Goal: Find specific page/section: Find specific page/section

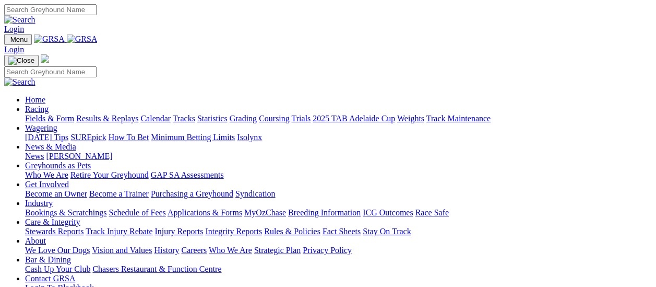
click at [53, 114] on link "Fields & Form" at bounding box center [49, 118] width 49 height 9
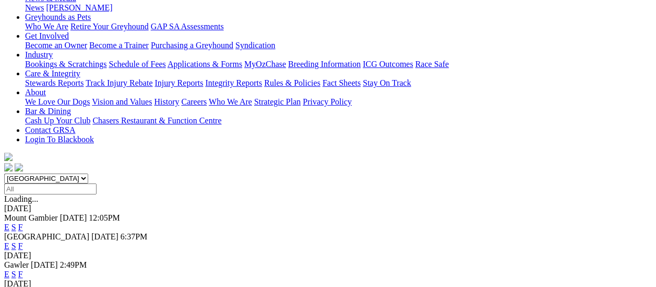
scroll to position [104, 0]
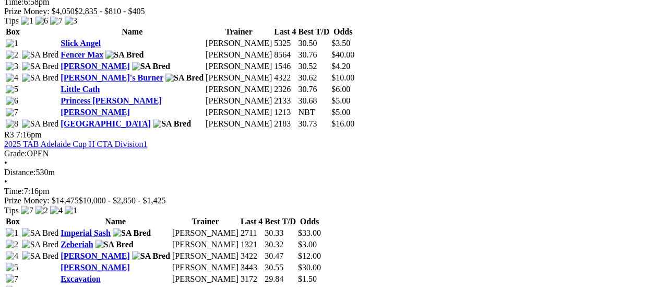
scroll to position [783, 0]
